Goal: Information Seeking & Learning: Learn about a topic

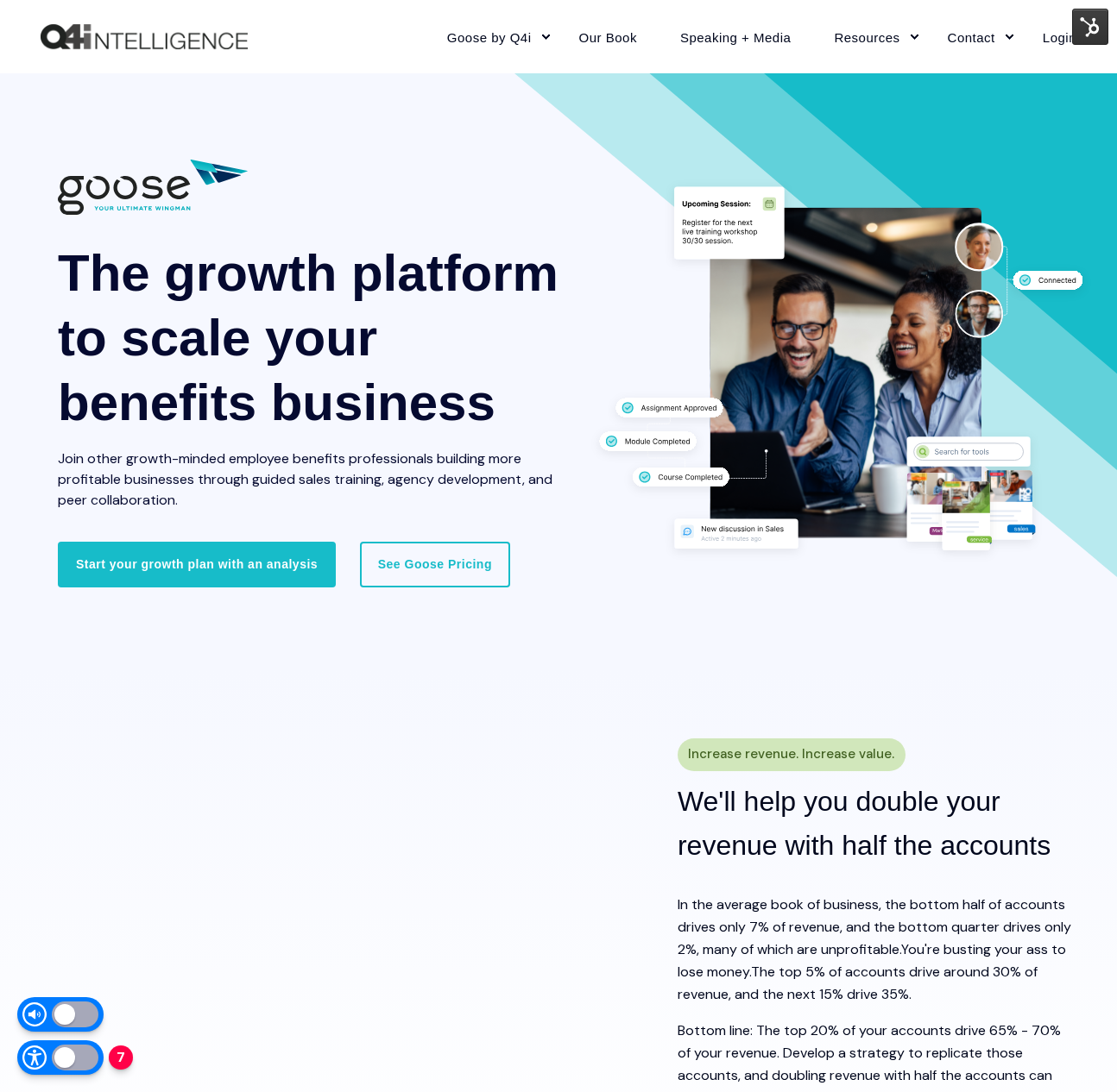
click at [1089, 15] on img at bounding box center [1089, 27] width 36 height 36
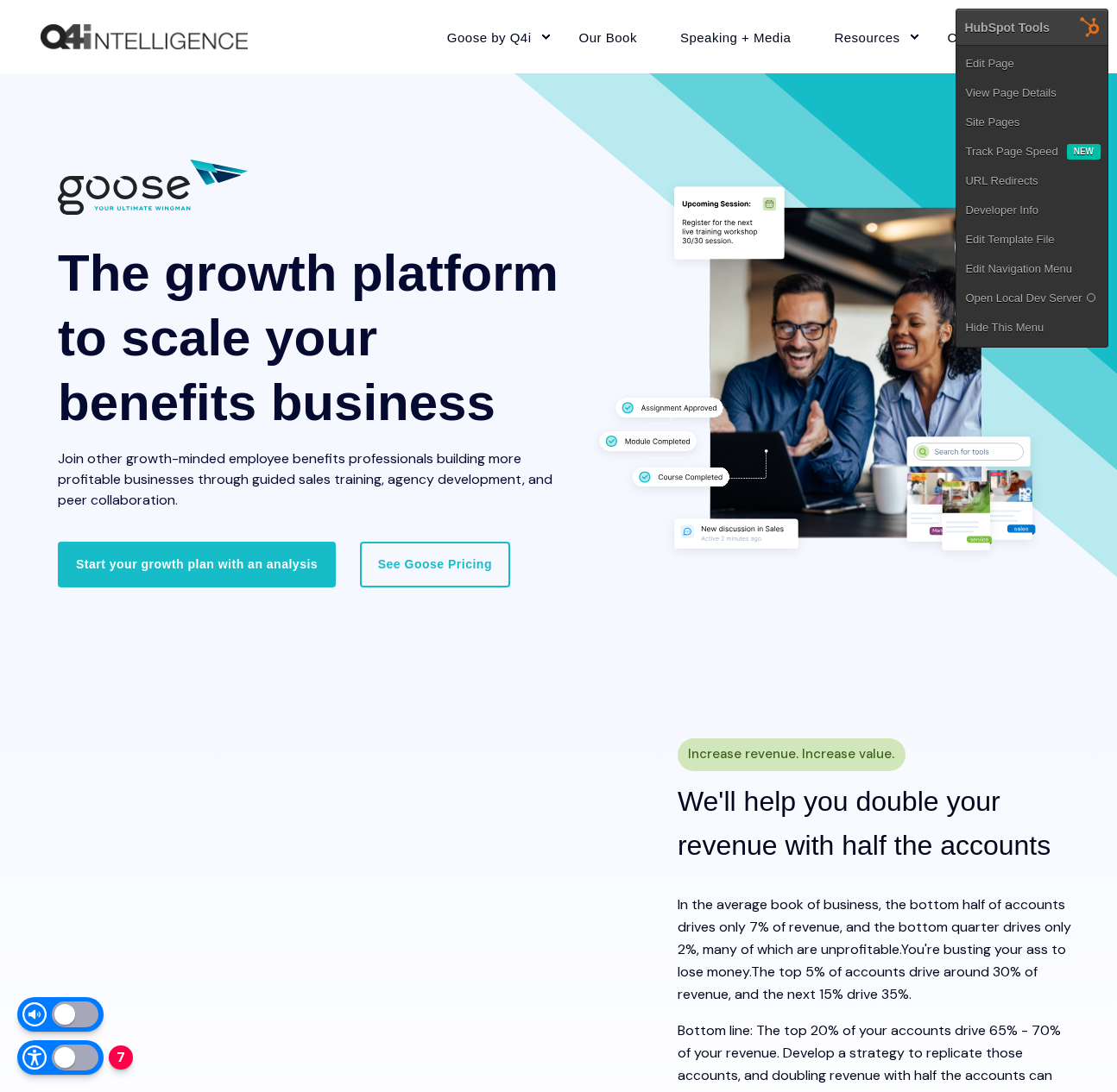
click at [545, 268] on span "The growth platform to scale your benefits business" at bounding box center [308, 338] width 501 height 188
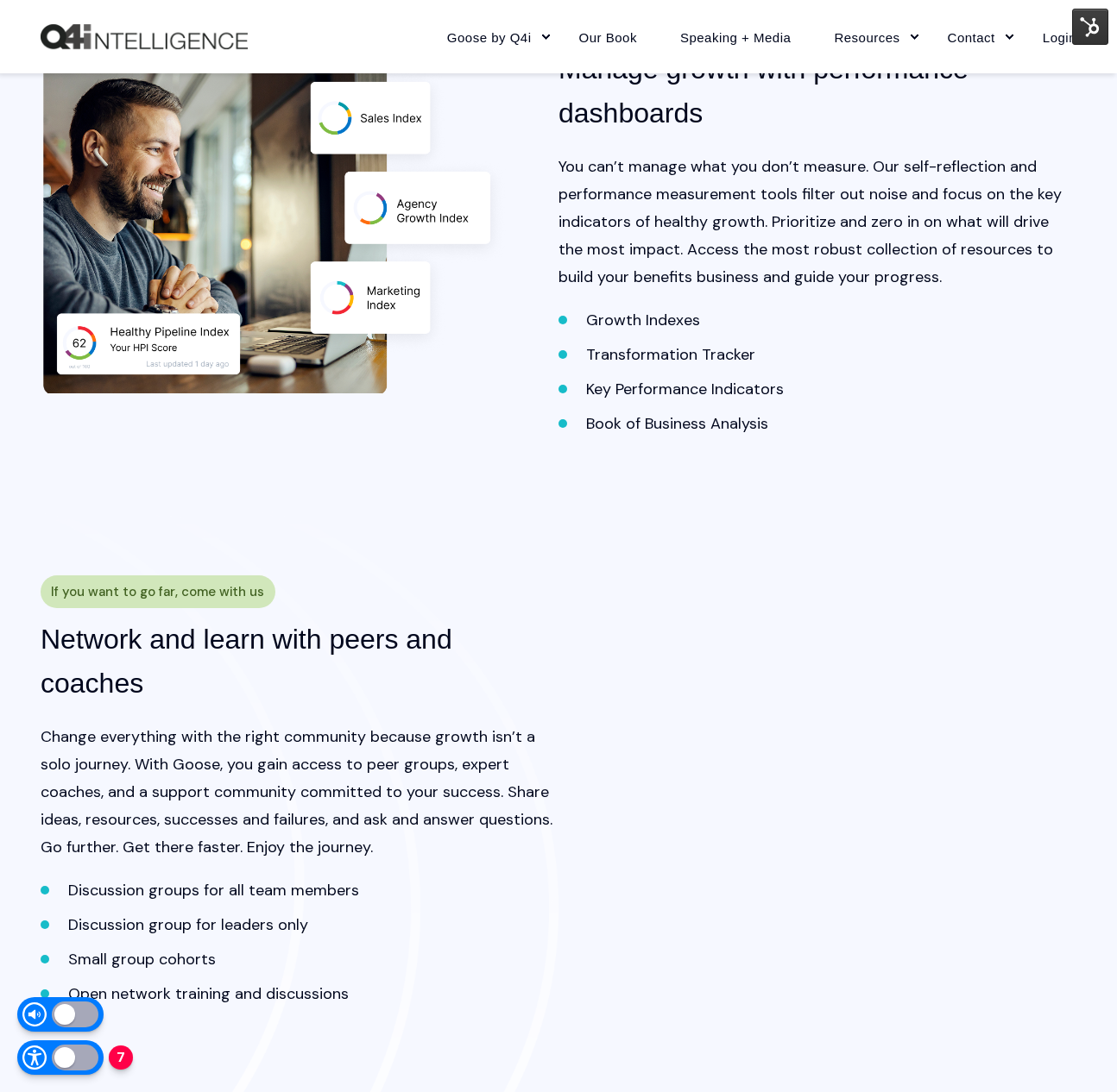
scroll to position [2557, 0]
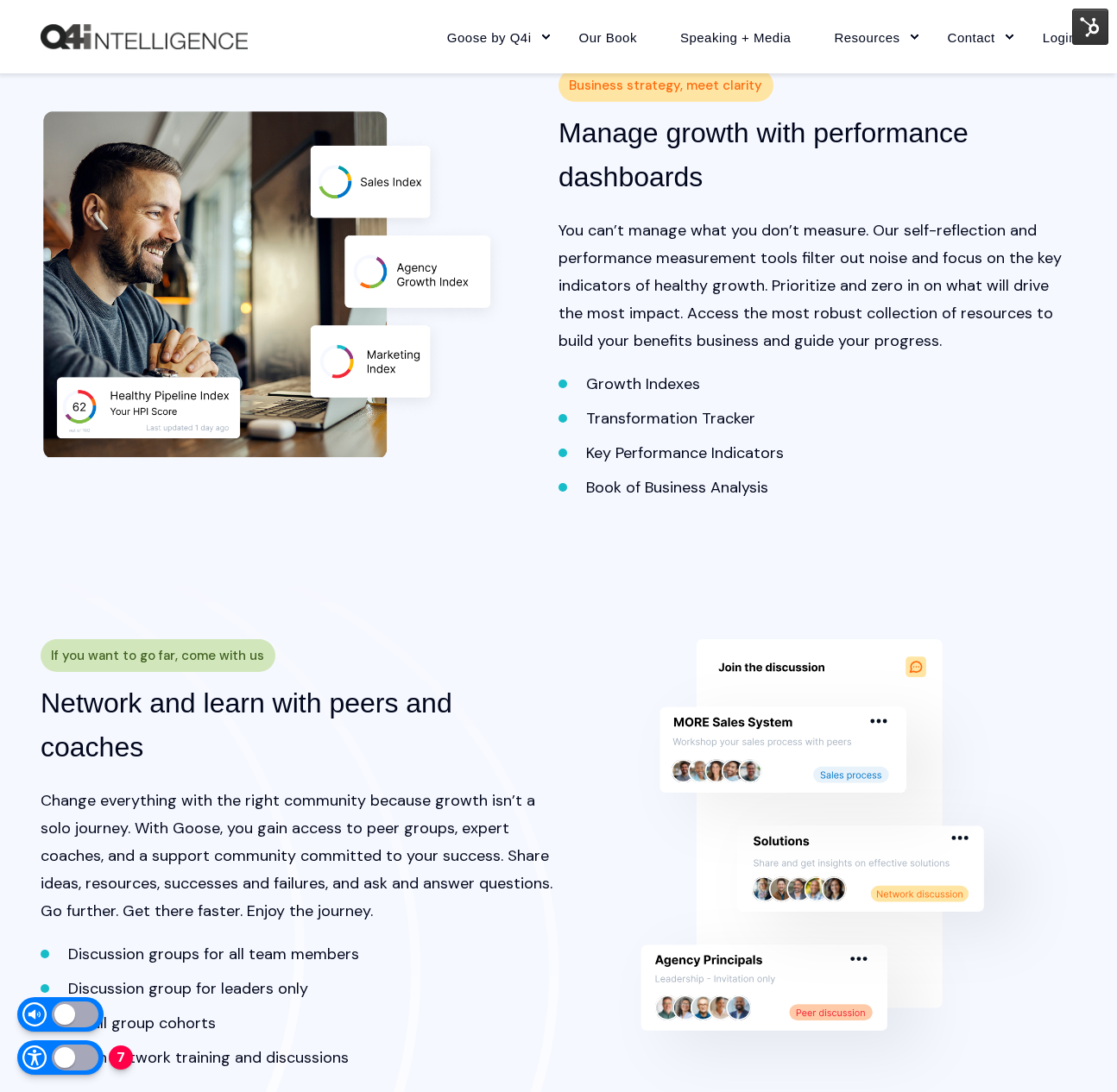
click at [1089, 24] on img at bounding box center [1089, 27] width 36 height 36
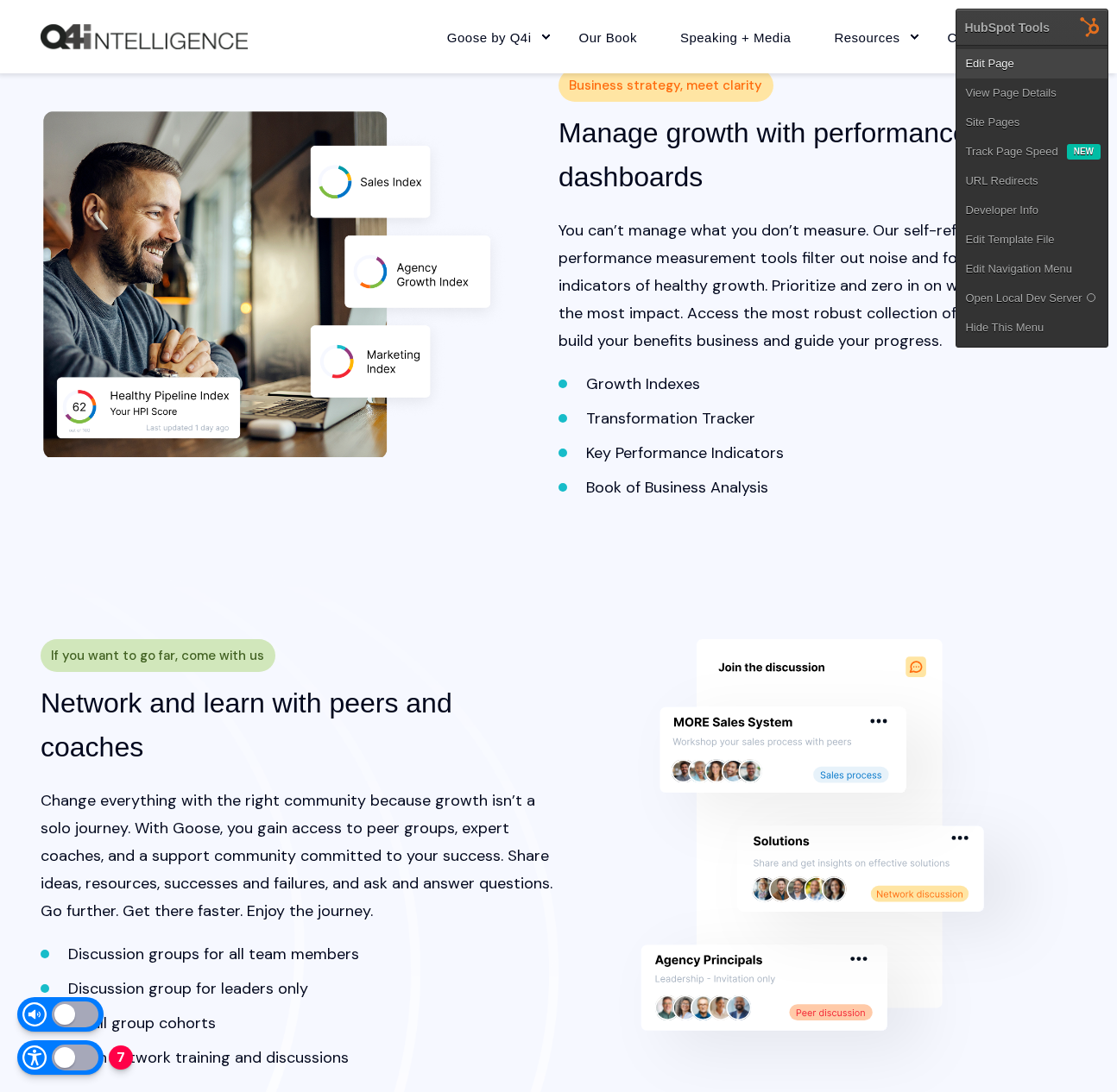
click at [1070, 54] on link "Edit Page" at bounding box center [1033, 64] width 151 height 29
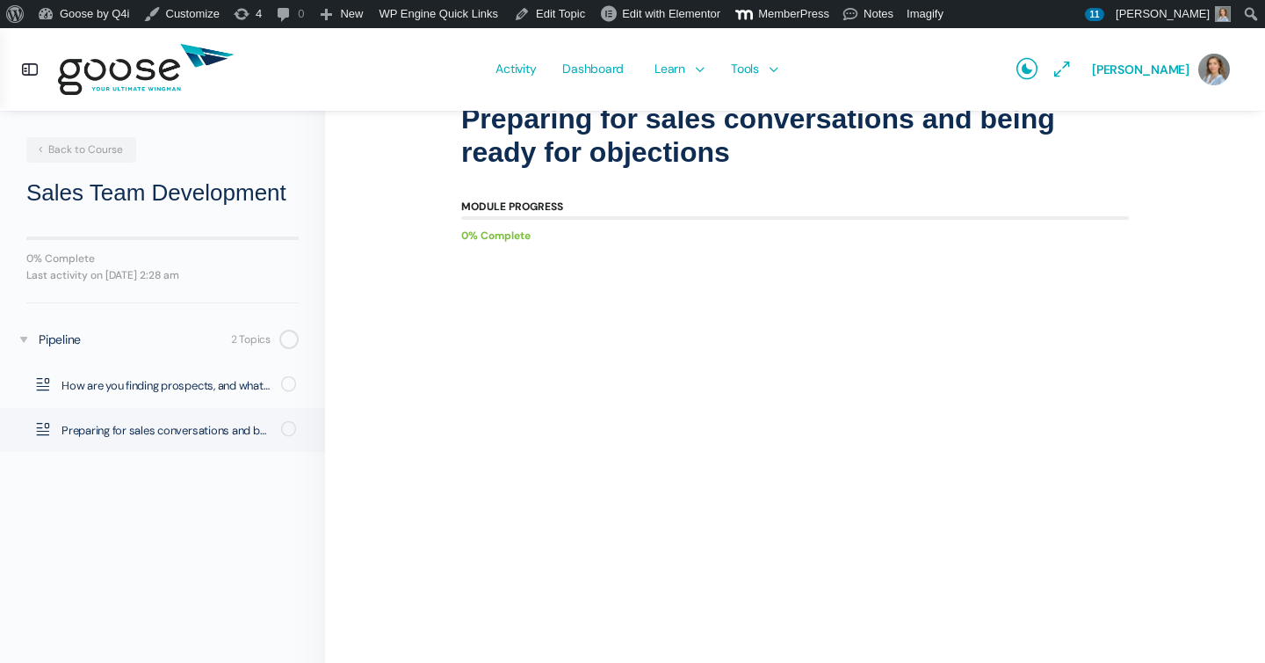
click at [494, 617] on e-page-transition at bounding box center [632, 331] width 1265 height 663
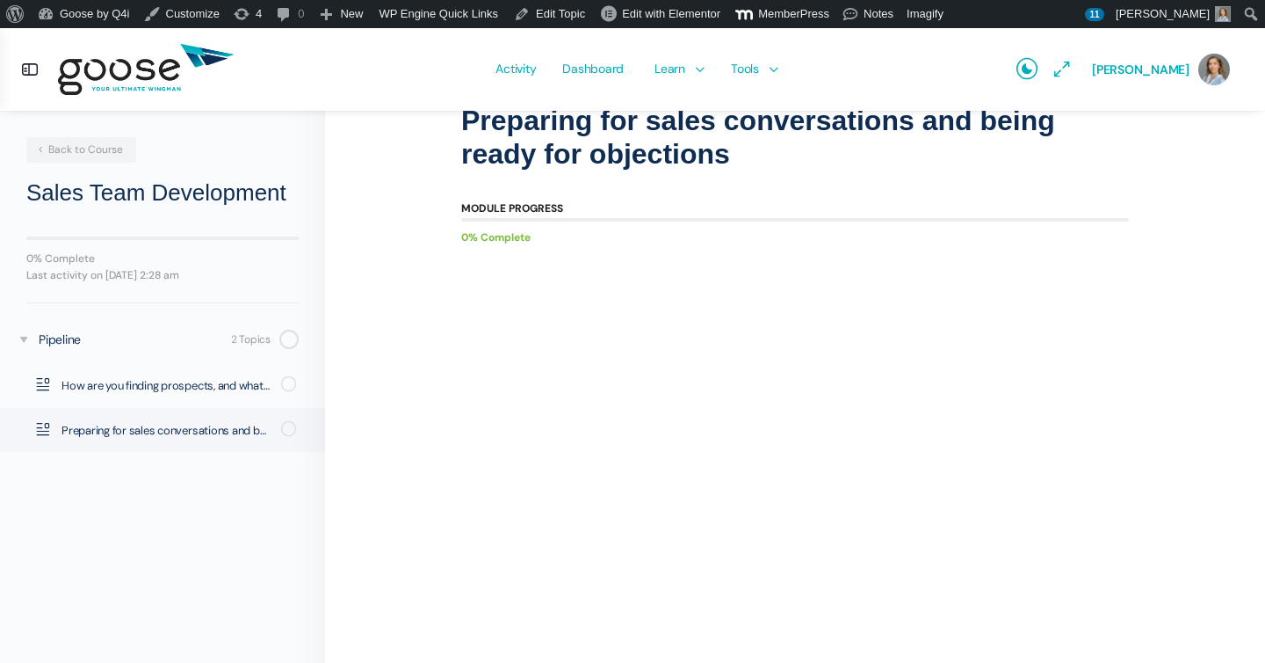
scroll to position [151, 0]
